Goal: Communication & Community: Answer question/provide support

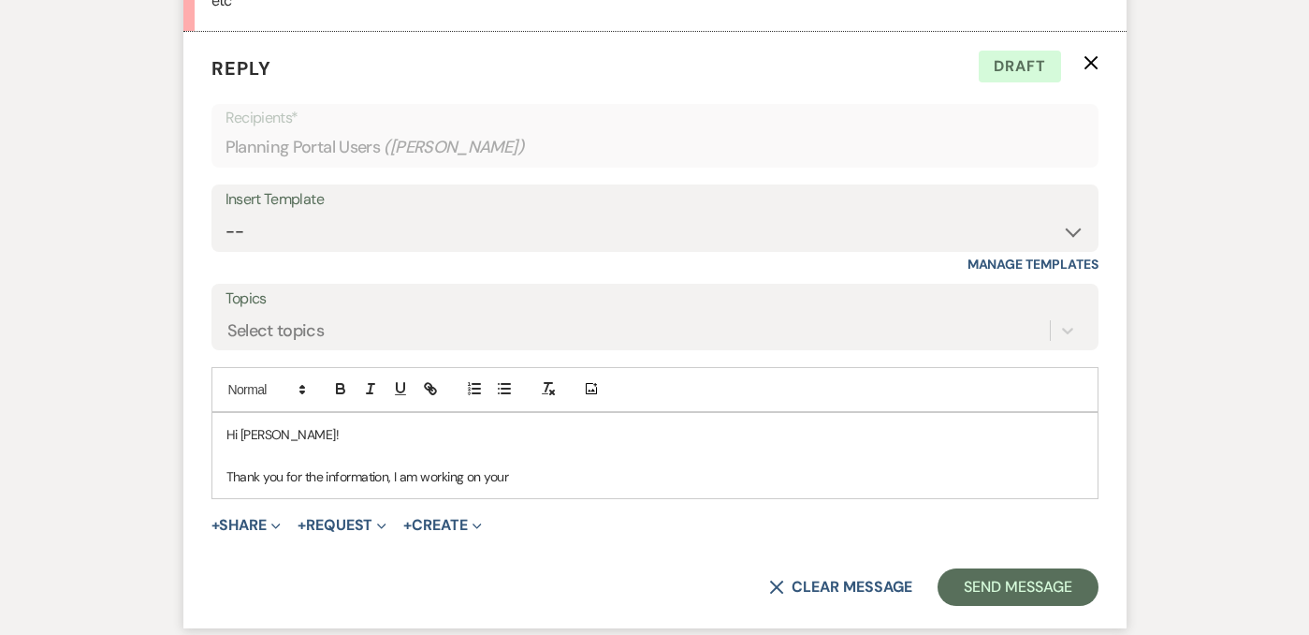
scroll to position [860, 0]
click at [388, 422] on p "Hi [PERSON_NAME]!" at bounding box center [654, 432] width 857 height 21
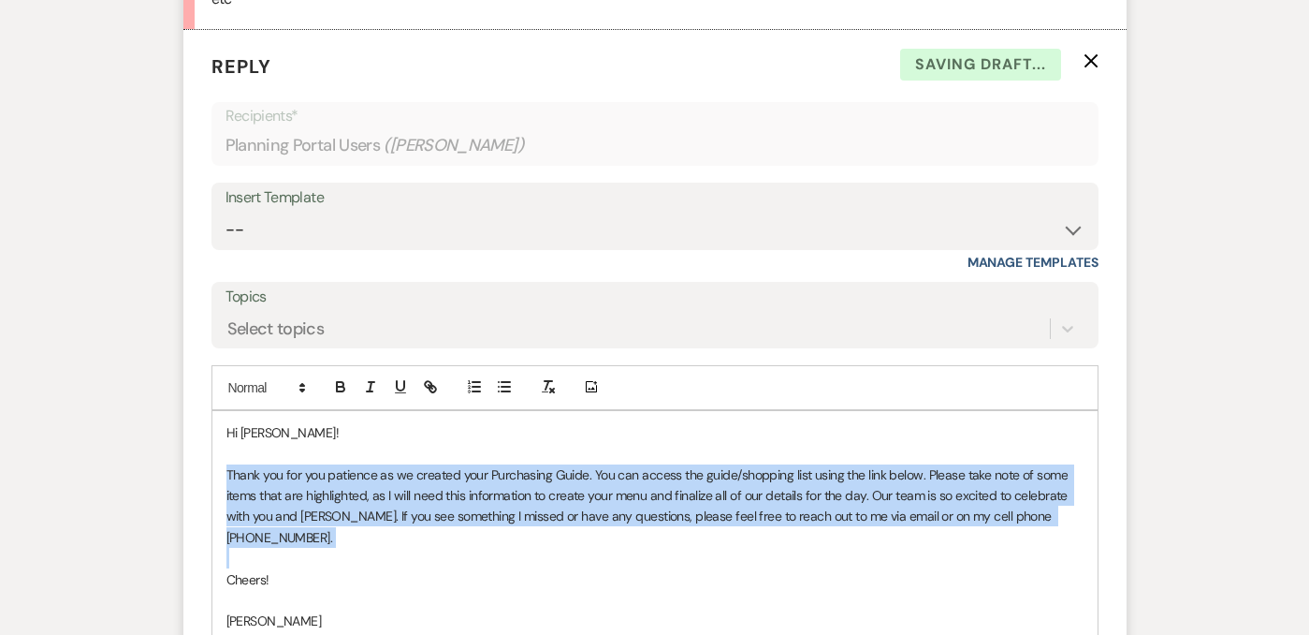
drag, startPoint x: 300, startPoint y: 482, endPoint x: 220, endPoint y: 401, distance: 113.8
click at [219, 411] on div "Hi [PERSON_NAME]! Thank you for you patience as we created your Purchasing Guid…" at bounding box center [654, 548] width 885 height 274
drag, startPoint x: 292, startPoint y: 512, endPoint x: 217, endPoint y: 403, distance: 131.9
click at [217, 411] on div "Hi [PERSON_NAME]! Thank you for you patience as we created your Purchasing Guid…" at bounding box center [654, 548] width 885 height 274
copy div "Thank you for you patience as we created your Purchasing Guide. You can access …"
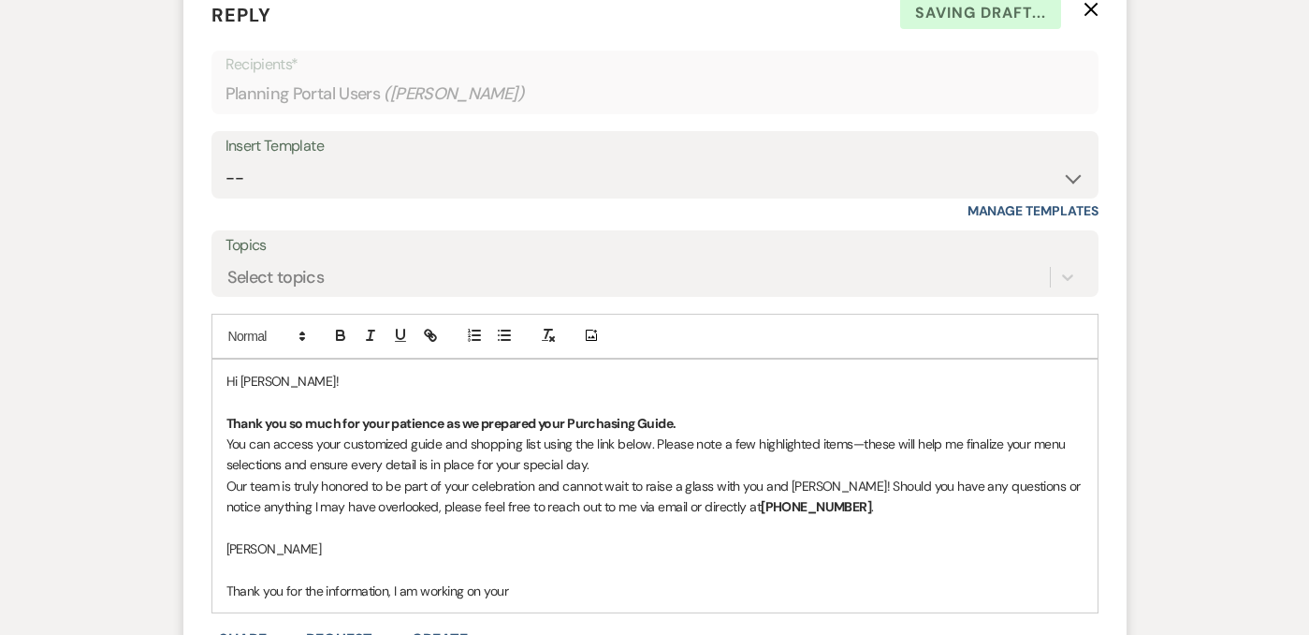
scroll to position [916, 0]
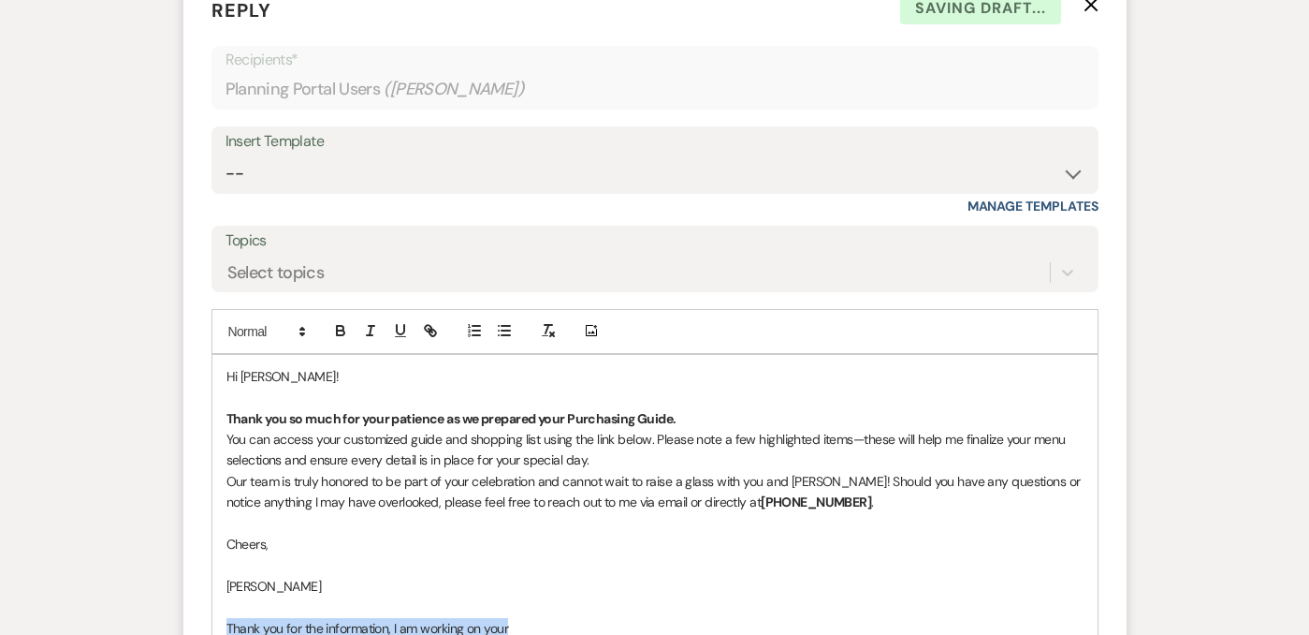
drag, startPoint x: 566, startPoint y: 553, endPoint x: 208, endPoint y: 556, distance: 358.4
click at [207, 556] on form "Reply X Saving draft... Recipients* Planning Portal Users ( [PERSON_NAME] ) Ins…" at bounding box center [654, 377] width 943 height 806
click at [286, 513] on p at bounding box center [654, 523] width 857 height 21
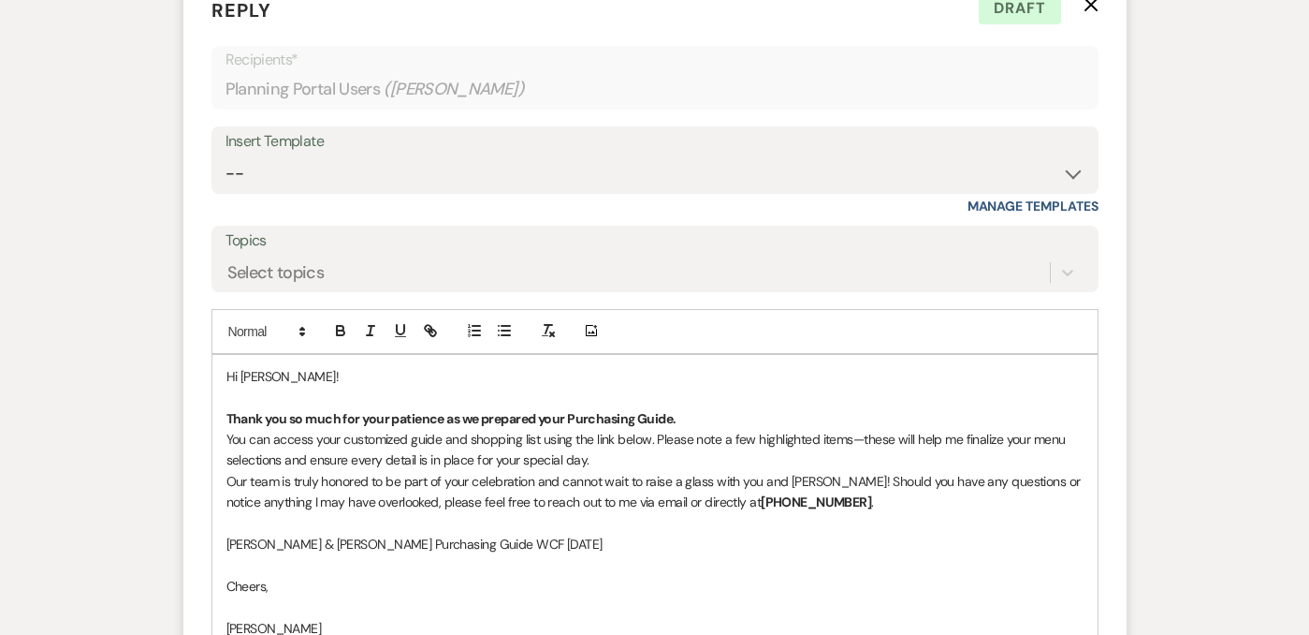
drag, startPoint x: 590, startPoint y: 470, endPoint x: 212, endPoint y: 452, distance: 377.6
click at [212, 452] on div "Hi [PERSON_NAME]! Thank you so much for your patience as we prepared your Purch…" at bounding box center [654, 512] width 885 height 315
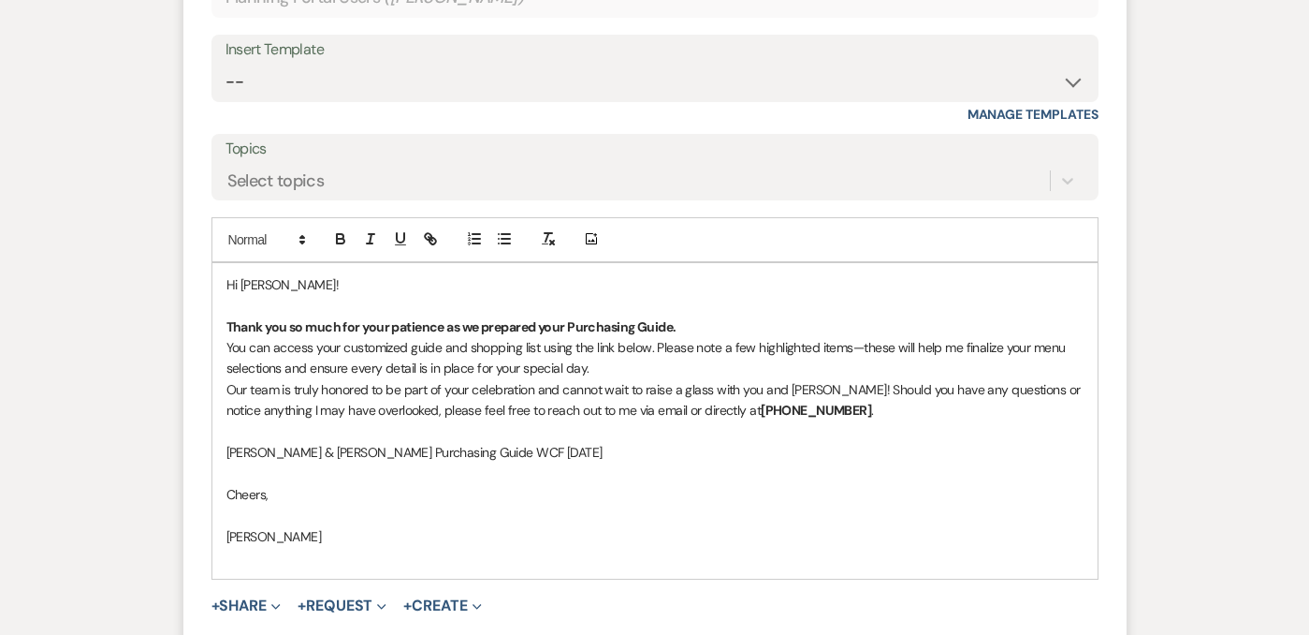
scroll to position [1091, 0]
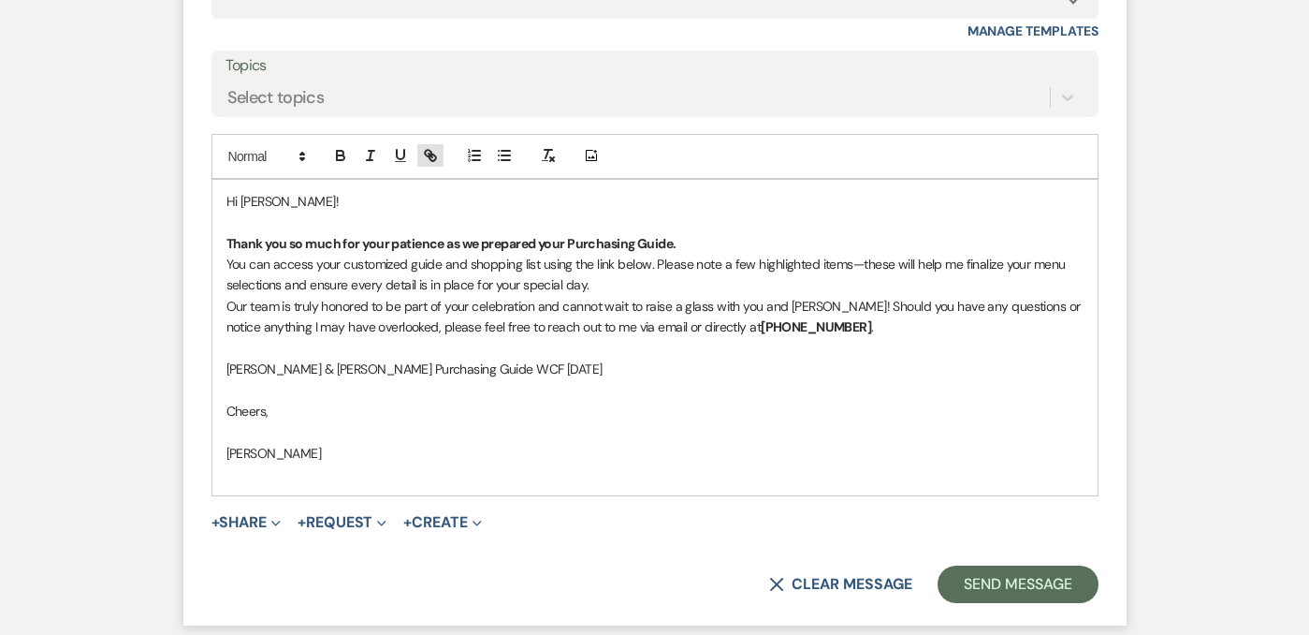
click at [429, 153] on line "button" at bounding box center [431, 155] width 4 height 4
type input "[PERSON_NAME] & [PERSON_NAME] Purchasing Guide WCF [DATE]"
paste input "[URL][DOMAIN_NAME]"
type input "[URL][DOMAIN_NAME]"
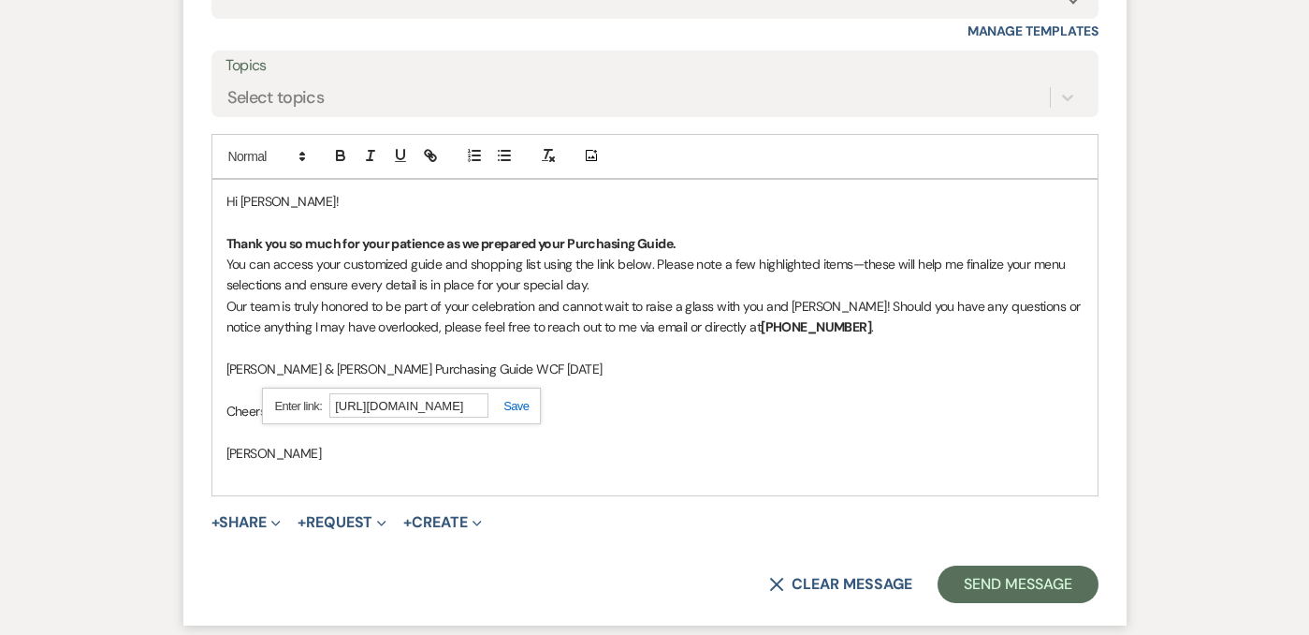
click at [517, 399] on link at bounding box center [509, 406] width 40 height 14
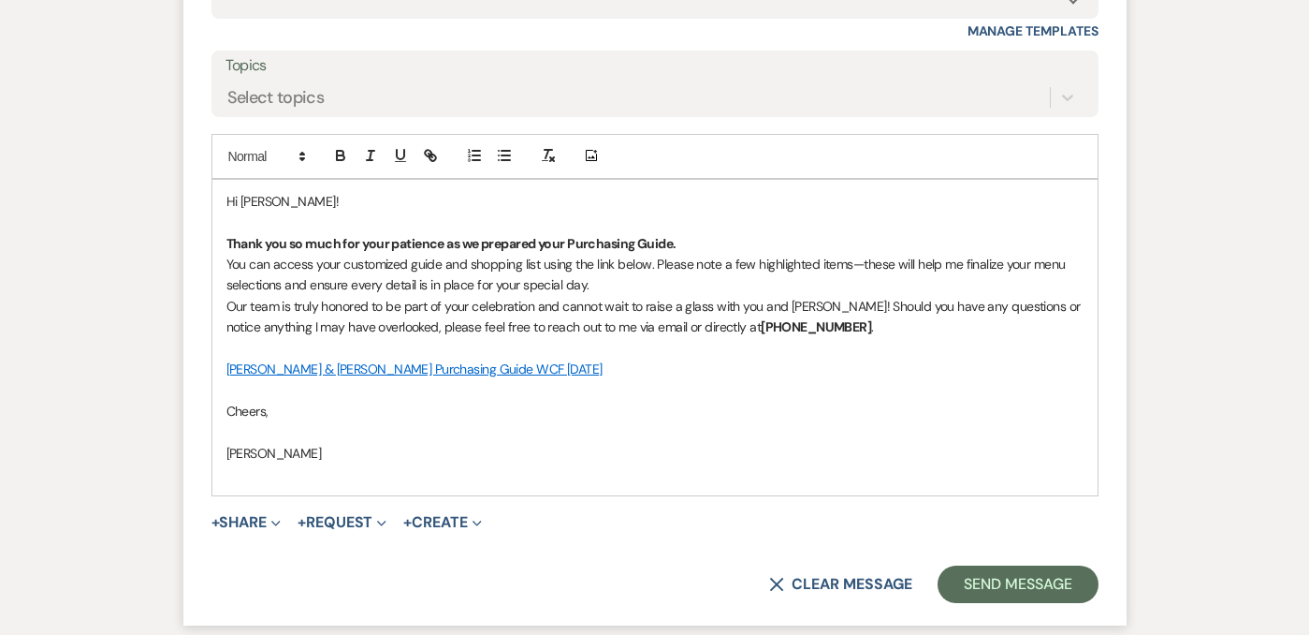
click at [581, 421] on p at bounding box center [654, 431] width 857 height 21
click at [605, 254] on p "You can access your customized guide and shopping list using the link below. Pl…" at bounding box center [654, 275] width 857 height 42
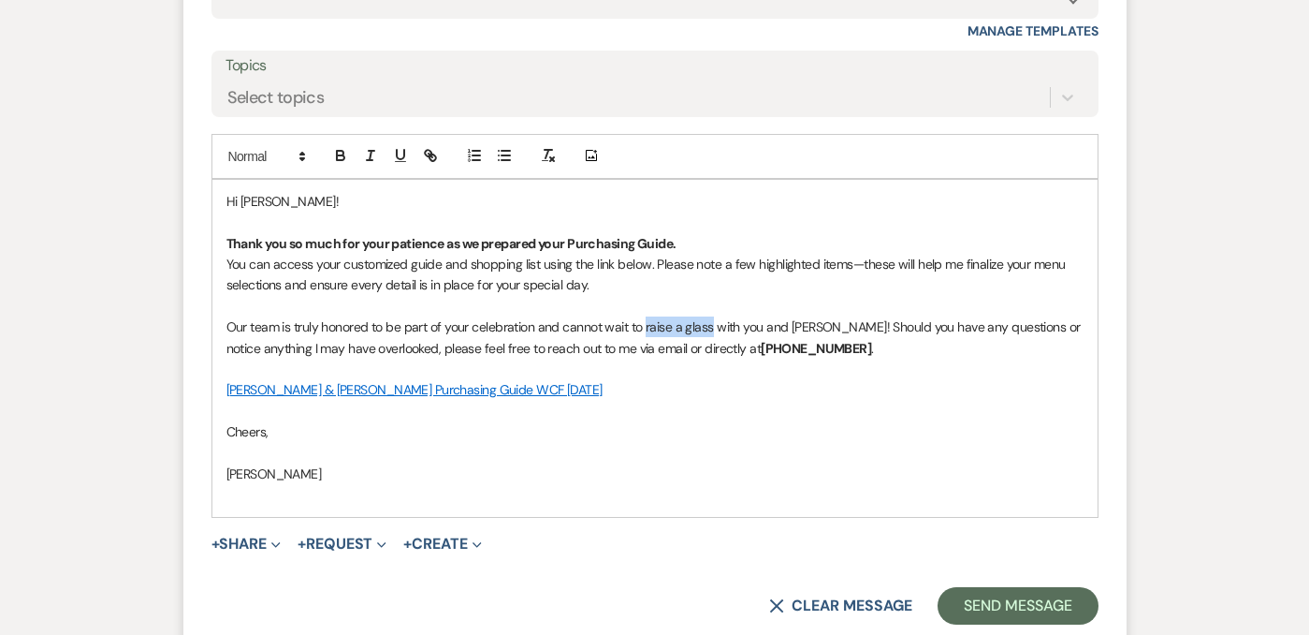
drag, startPoint x: 644, startPoint y: 258, endPoint x: 713, endPoint y: 260, distance: 69.3
click at [713, 316] on p "Our team is truly honored to be part of your celebration and cannot wait to rai…" at bounding box center [654, 337] width 857 height 42
click at [880, 379] on p "[PERSON_NAME] & [PERSON_NAME] Purchasing Guide WCF [DATE]" at bounding box center [654, 389] width 857 height 21
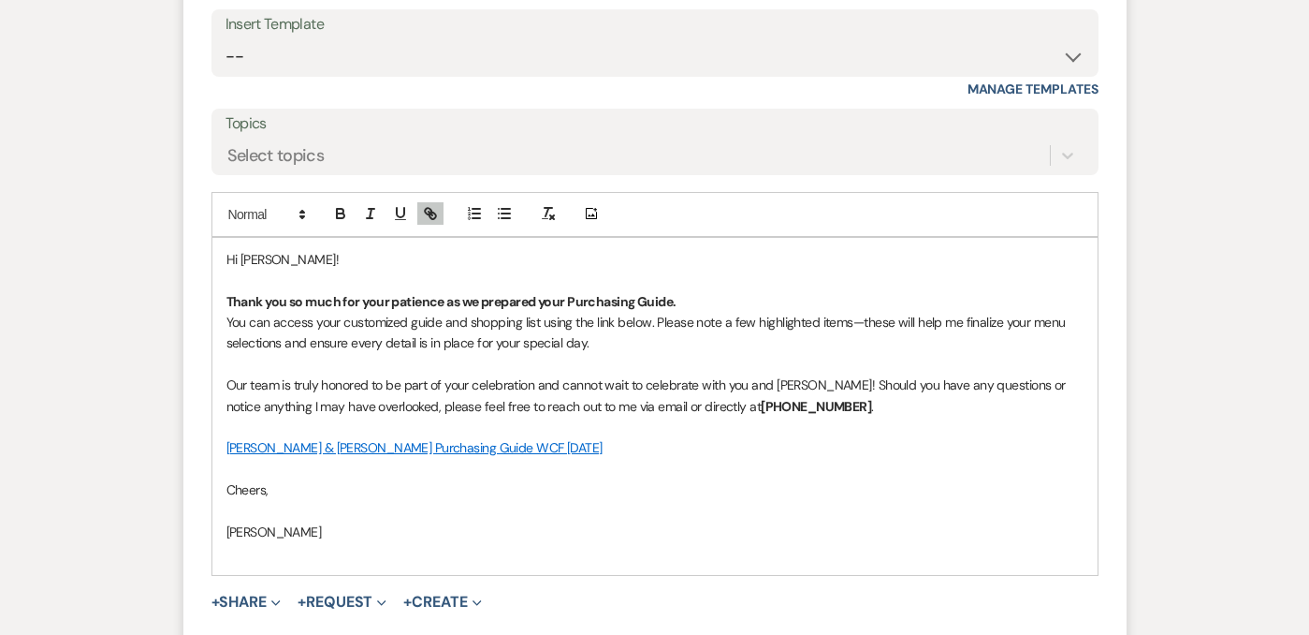
scroll to position [1043, 0]
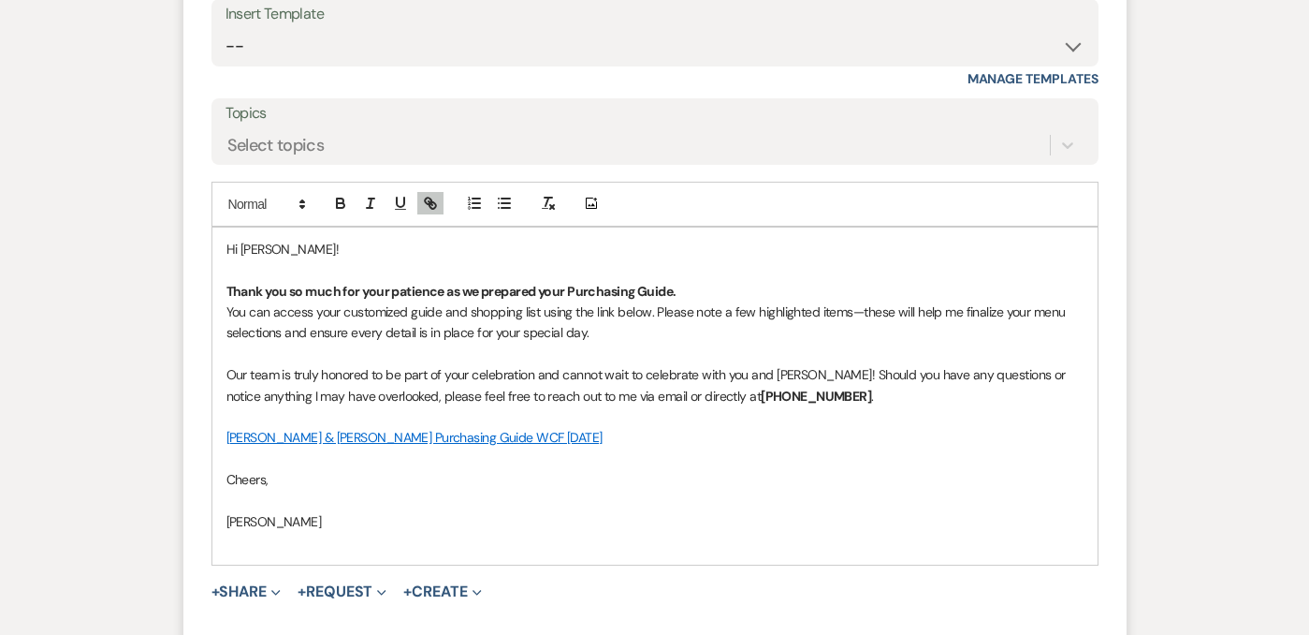
click at [807, 364] on p "Our team is truly honored to be part of your celebration and cannot wait to cel…" at bounding box center [654, 385] width 857 height 42
click at [839, 364] on p "Our team is truly honored to be part of your celebration and cannot wait to cel…" at bounding box center [654, 385] width 857 height 42
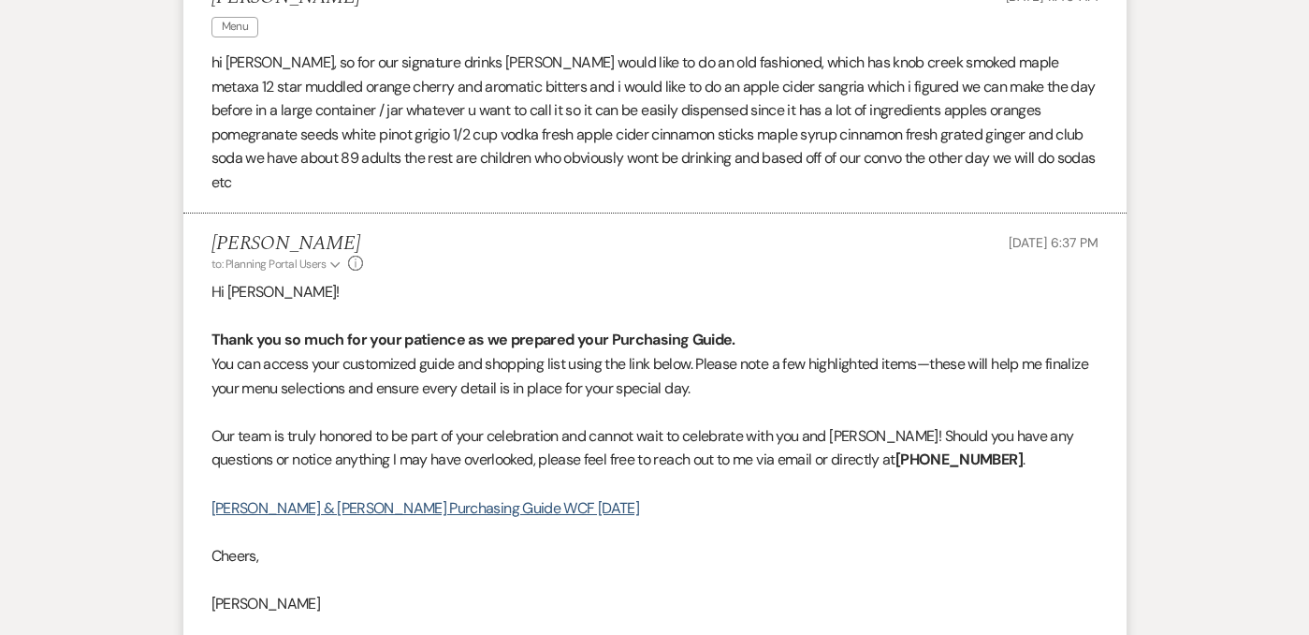
scroll to position [676, 0]
click at [474, 499] on link "[PERSON_NAME] & [PERSON_NAME] Purchasing Guide WCF [DATE]" at bounding box center [426, 509] width 429 height 20
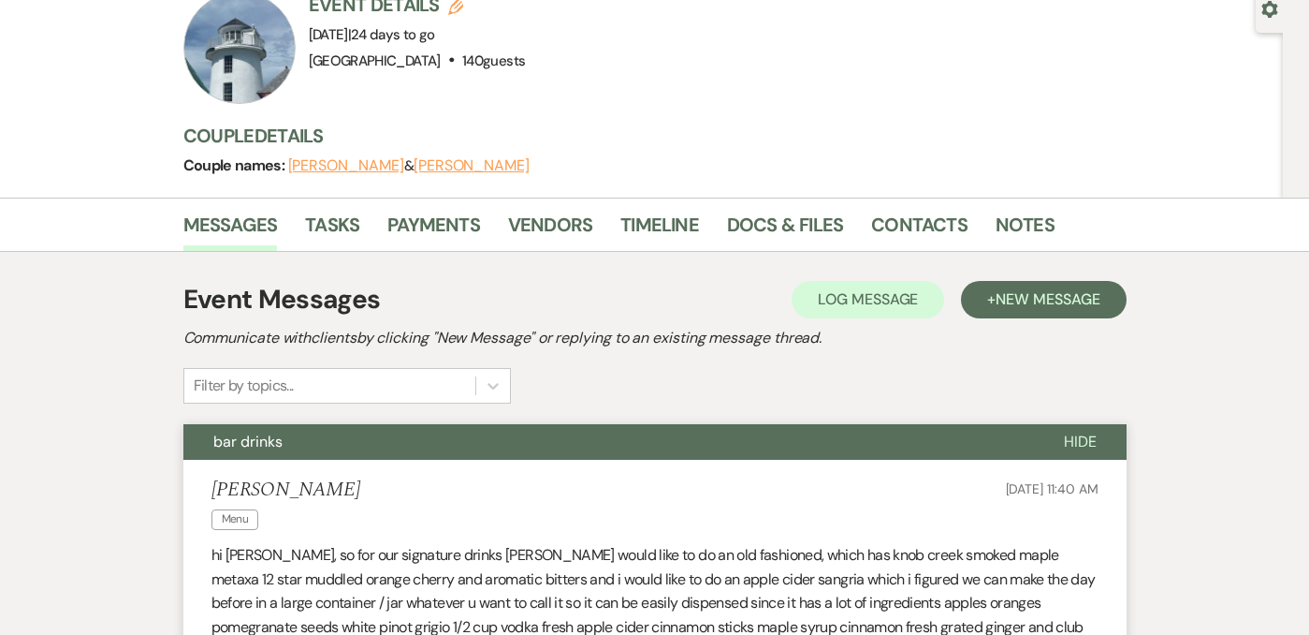
scroll to position [0, 0]
